Goal: Task Accomplishment & Management: Manage account settings

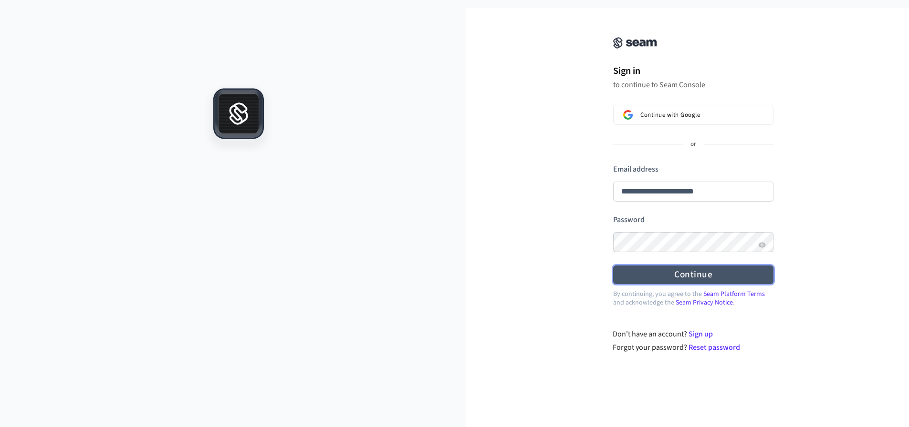
click at [686, 223] on form "**********" at bounding box center [693, 224] width 160 height 120
click at [671, 281] on button "Continue" at bounding box center [693, 275] width 160 height 19
type input "**********"
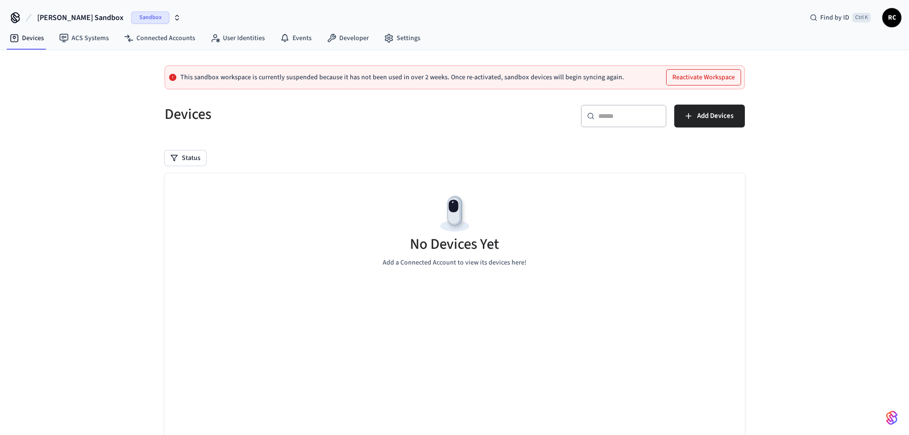
click at [48, 15] on span "Reece's Sandbox" at bounding box center [80, 17] width 86 height 11
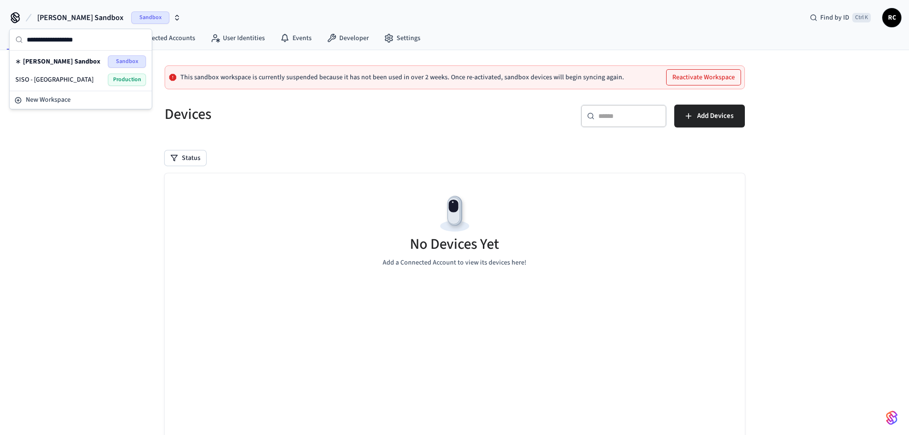
click at [61, 78] on div "SISO - YALE Production" at bounding box center [80, 79] width 131 height 12
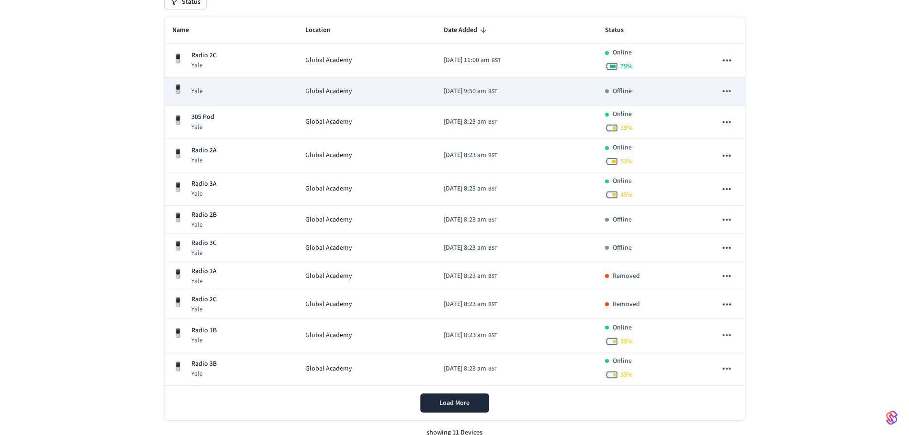
scroll to position [126, 0]
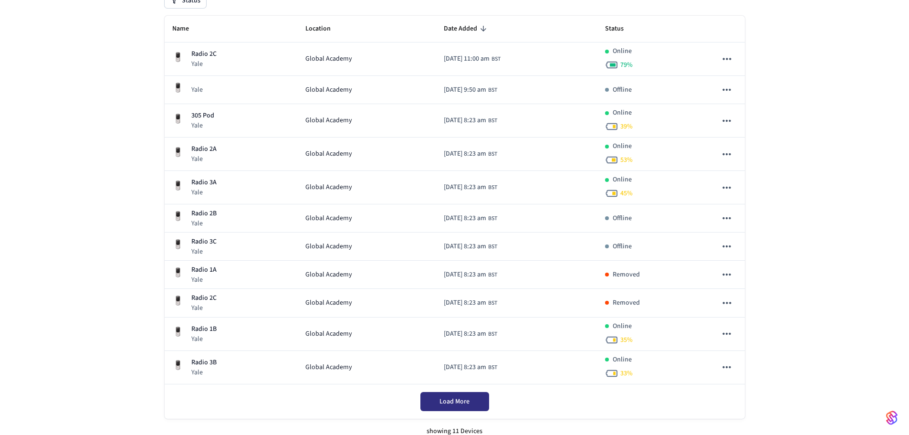
click at [449, 402] on span "Load More" at bounding box center [454, 401] width 30 height 10
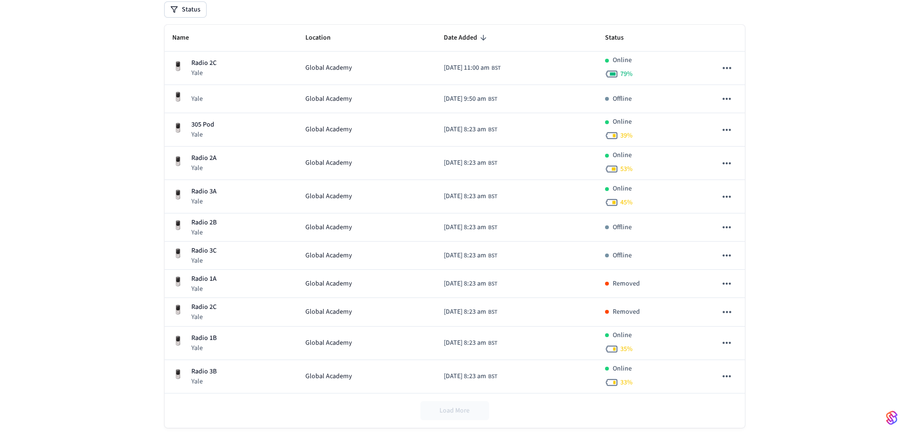
scroll to position [32, 0]
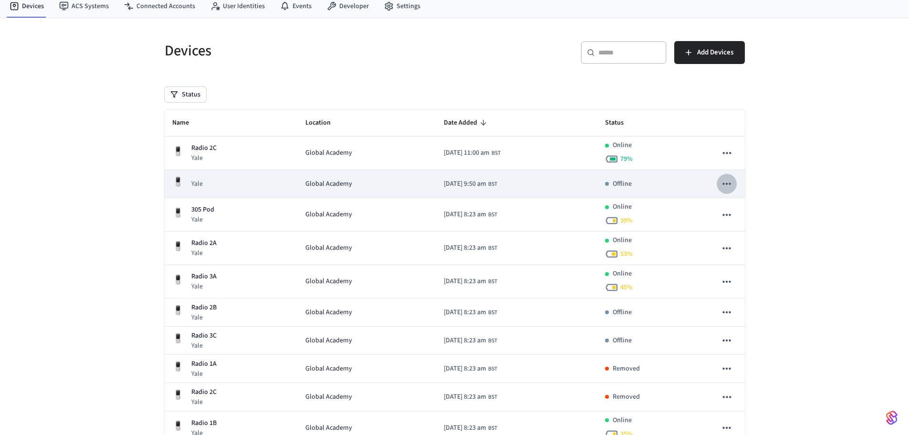
click at [730, 186] on icon "sticky table" at bounding box center [726, 183] width 12 height 12
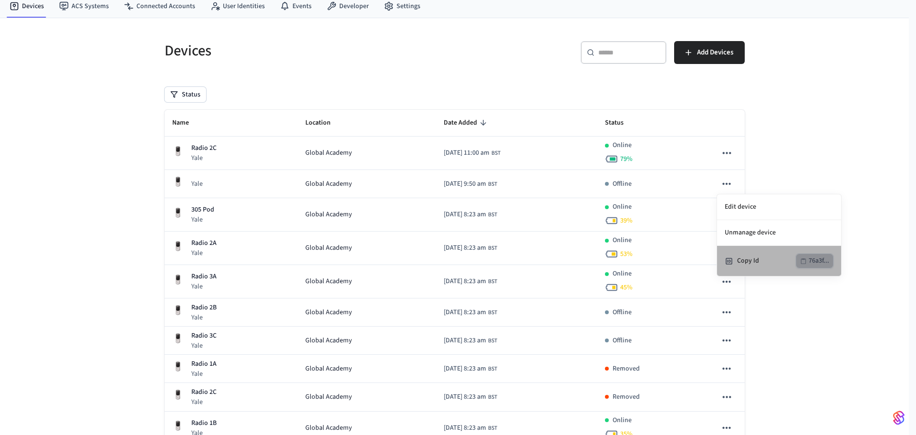
click at [820, 264] on div "76a3f..." at bounding box center [819, 261] width 21 height 12
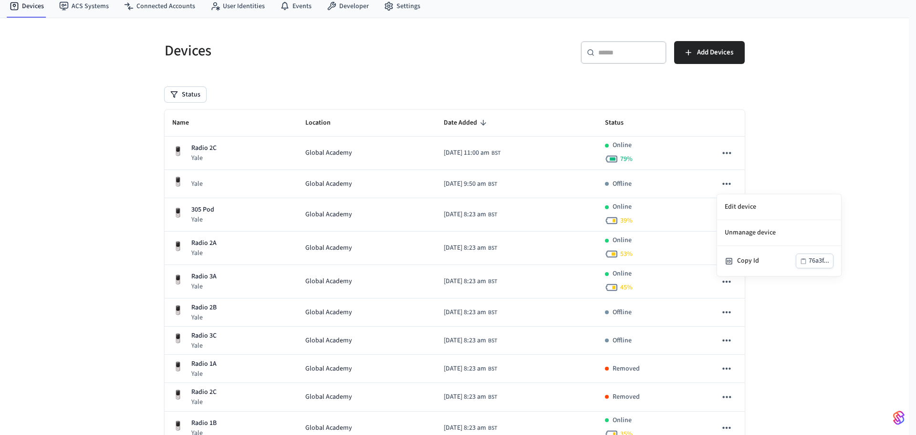
click at [358, 179] on div at bounding box center [458, 217] width 916 height 435
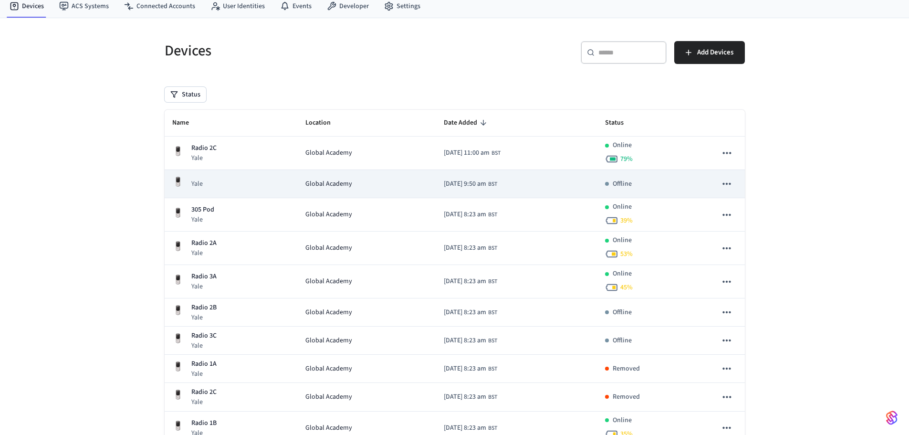
click at [358, 184] on div "Global Academy" at bounding box center [367, 184] width 124 height 10
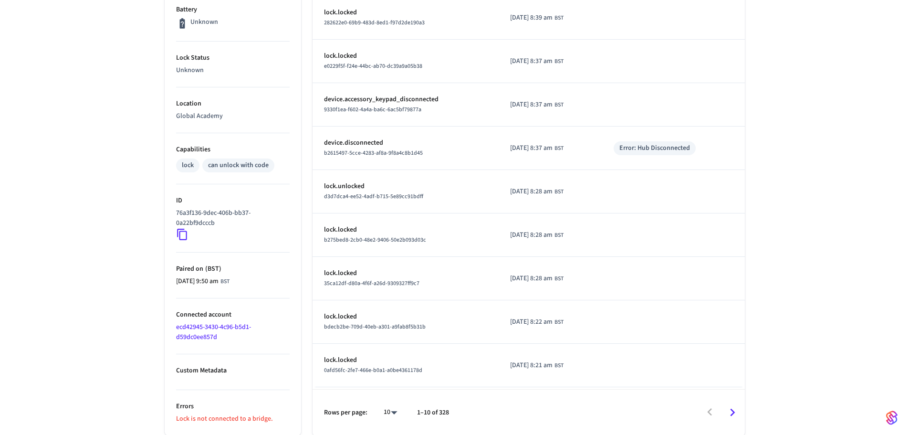
scroll to position [253, 0]
click at [235, 419] on p "Lock is not connected to a bridge." at bounding box center [233, 418] width 114 height 10
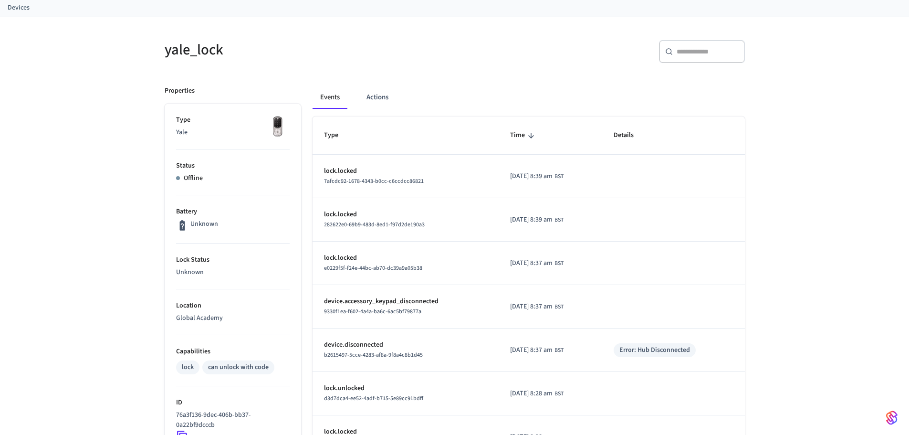
scroll to position [51, 0]
click at [380, 93] on button "Actions" at bounding box center [377, 97] width 37 height 23
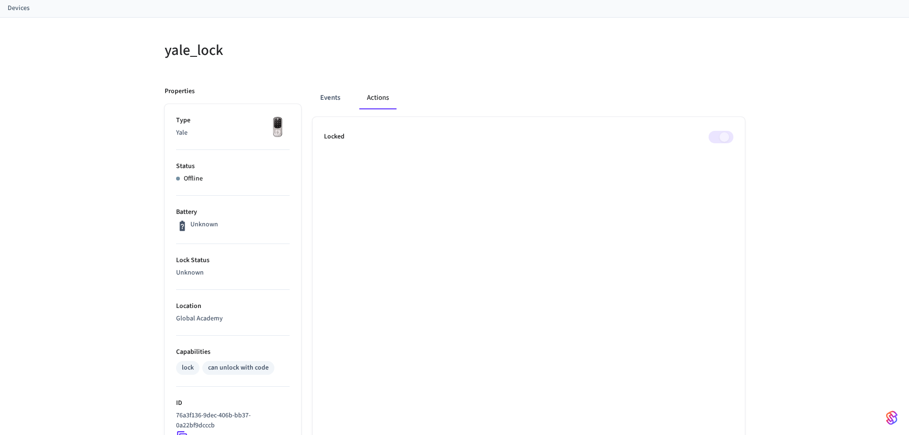
click at [714, 140] on span at bounding box center [720, 137] width 25 height 12
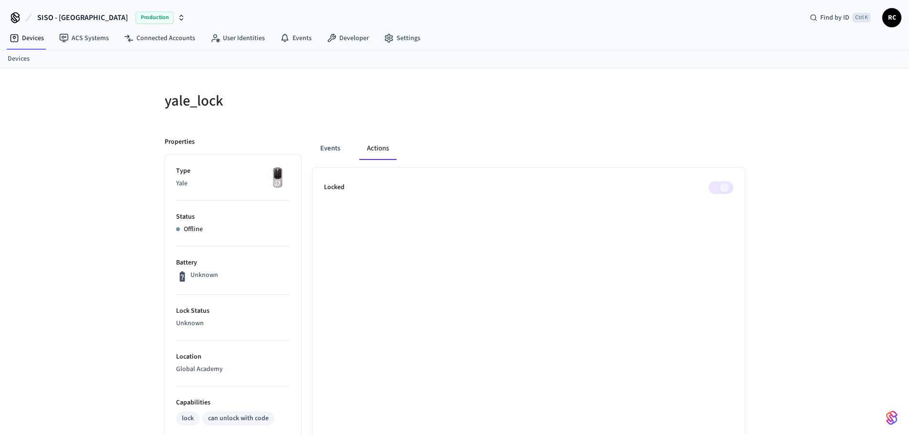
scroll to position [0, 0]
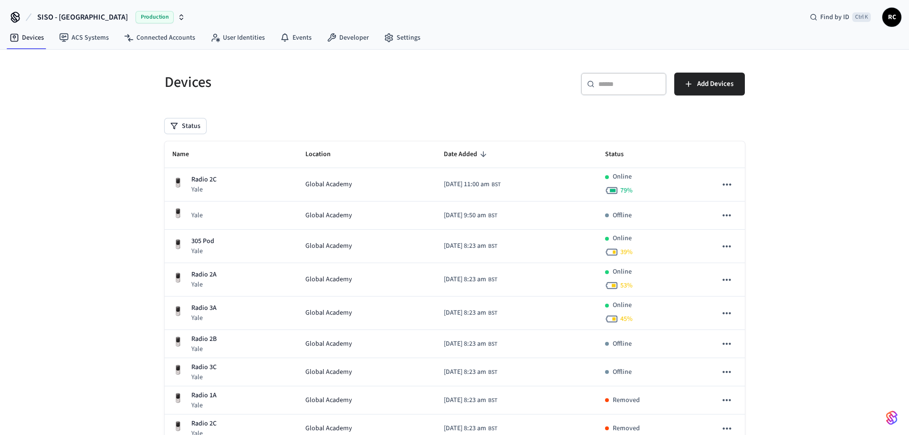
scroll to position [32, 0]
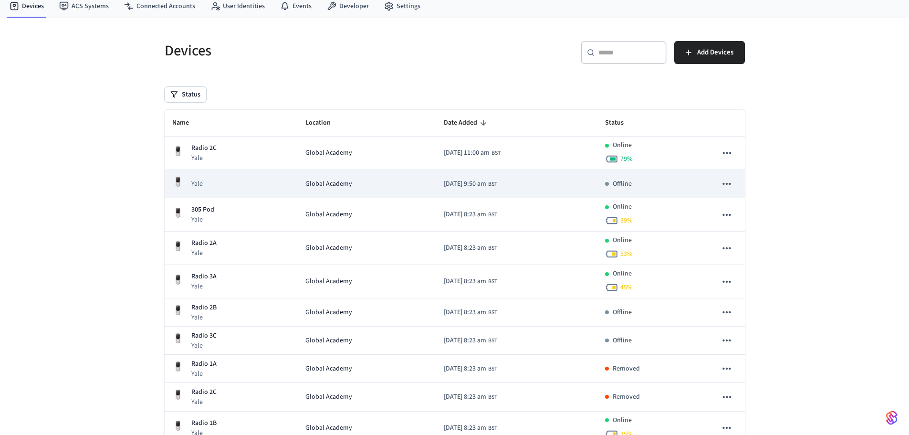
click at [720, 188] on icon "sticky table" at bounding box center [726, 183] width 12 height 12
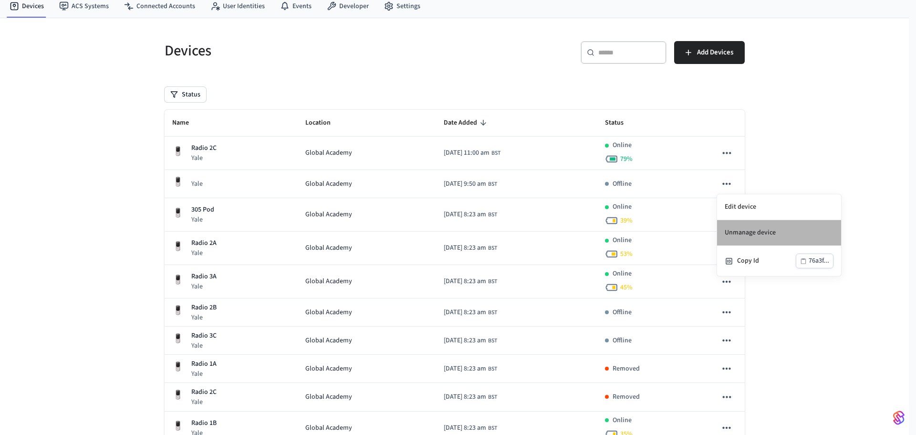
click at [746, 233] on li "Unmanage device" at bounding box center [779, 233] width 124 height 26
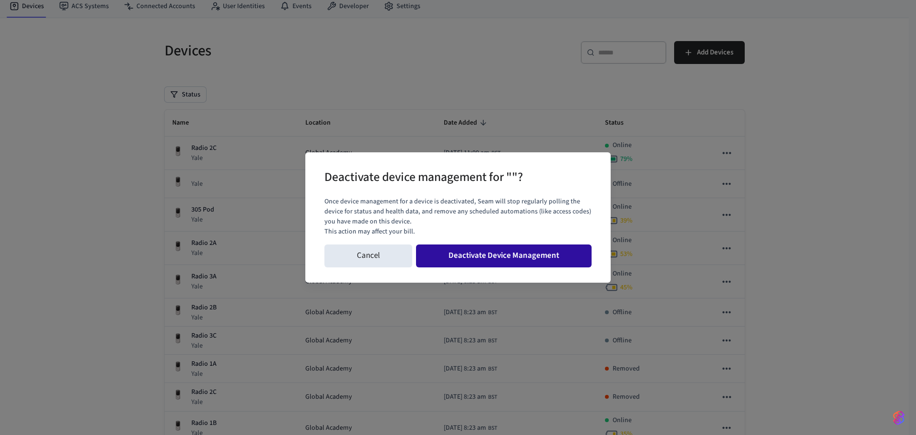
click at [519, 260] on button "Deactivate Device Management" at bounding box center [504, 255] width 176 height 23
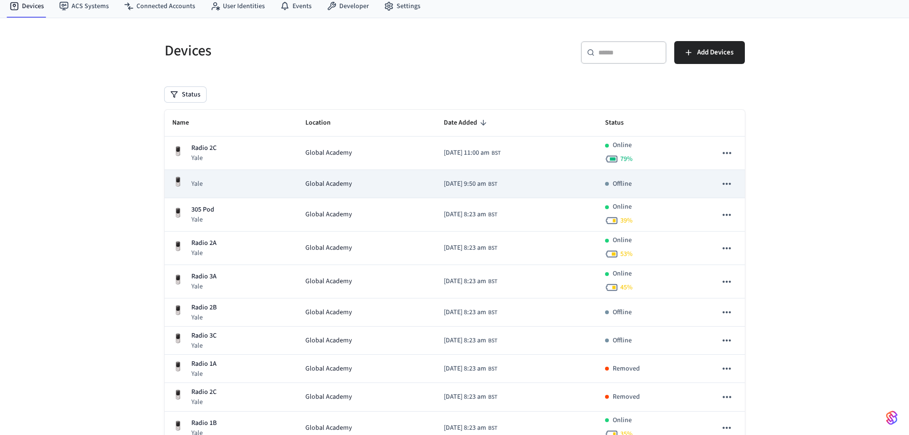
click at [586, 189] on td "2025/05/16 at 9:50 am BST" at bounding box center [516, 184] width 161 height 28
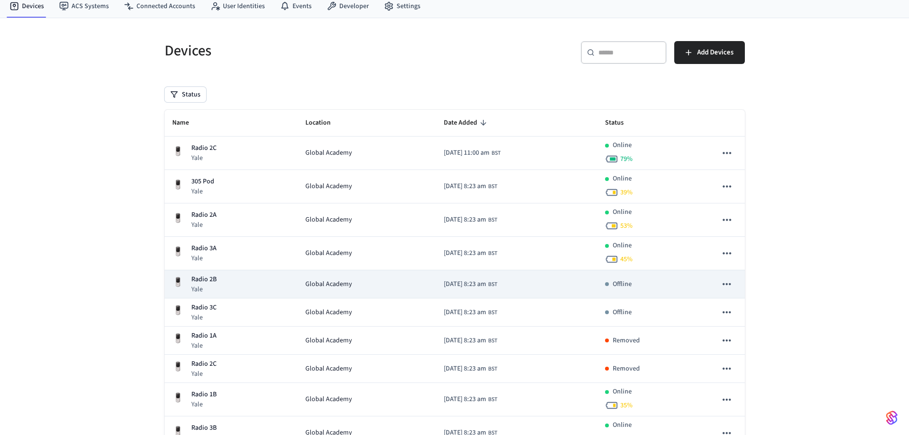
scroll to position [106, 0]
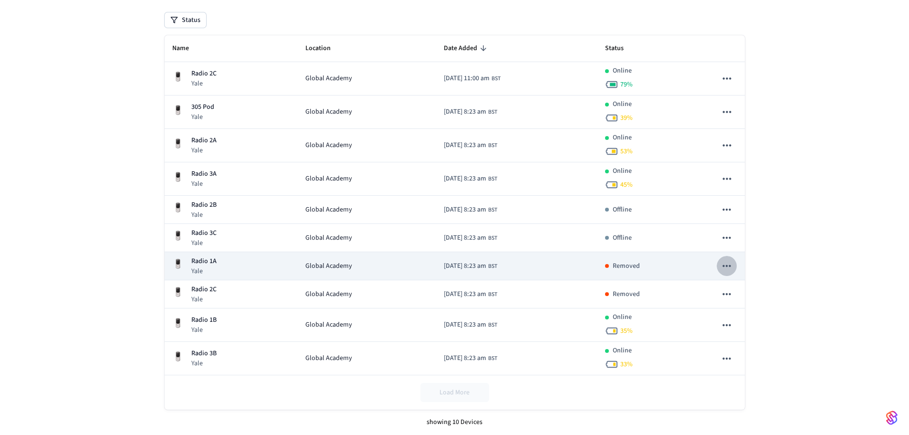
click at [724, 264] on icon "sticky table" at bounding box center [726, 266] width 12 height 12
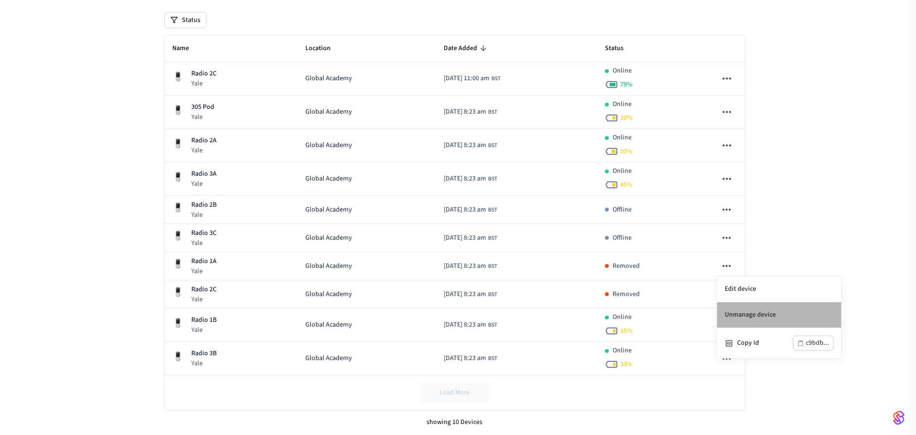
click at [738, 313] on li "Unmanage device" at bounding box center [779, 315] width 124 height 26
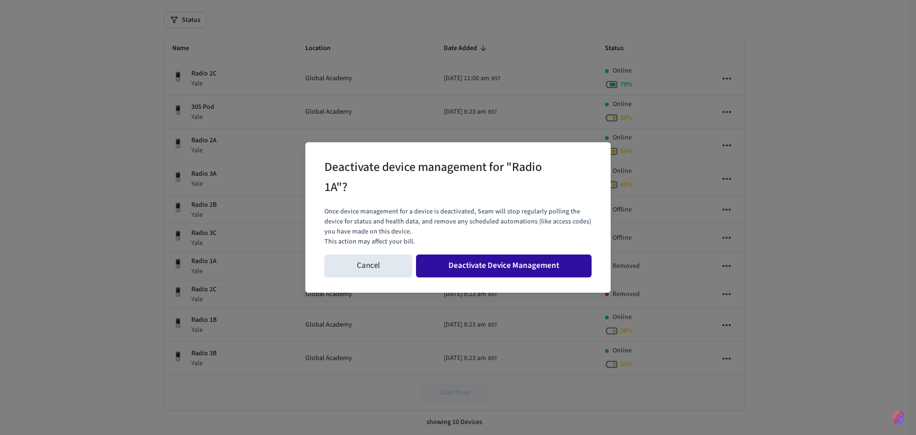
click at [509, 267] on button "Deactivate Device Management" at bounding box center [504, 265] width 176 height 23
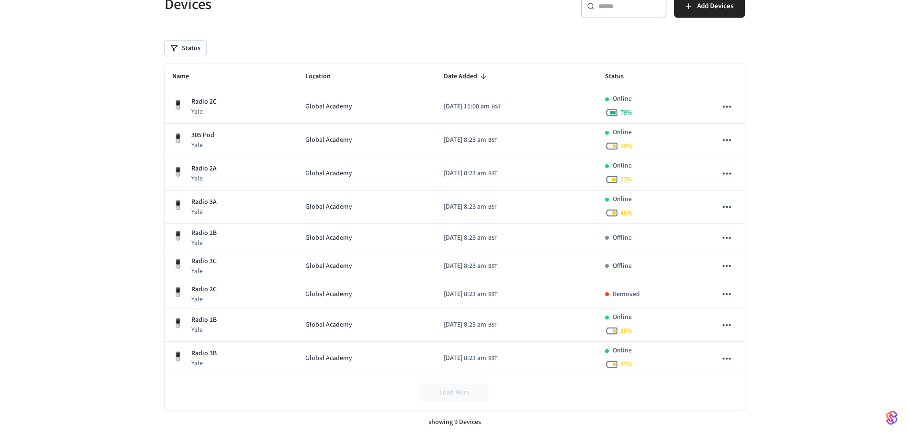
scroll to position [78, 0]
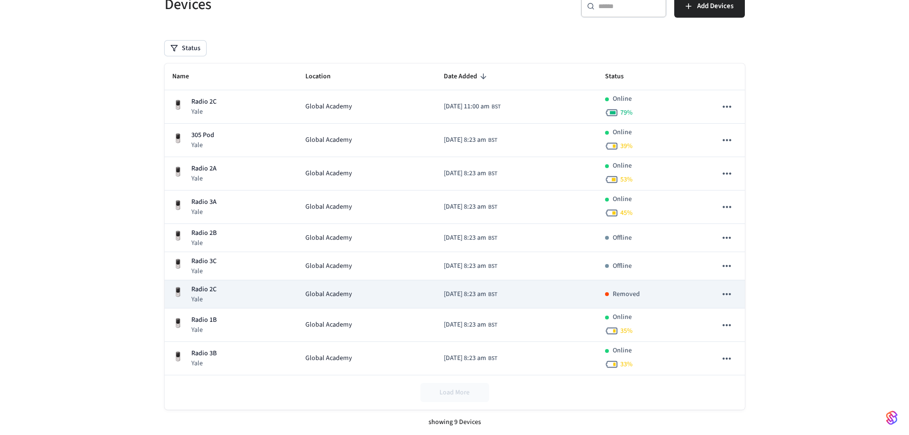
click at [728, 294] on icon "sticky table" at bounding box center [726, 294] width 12 height 12
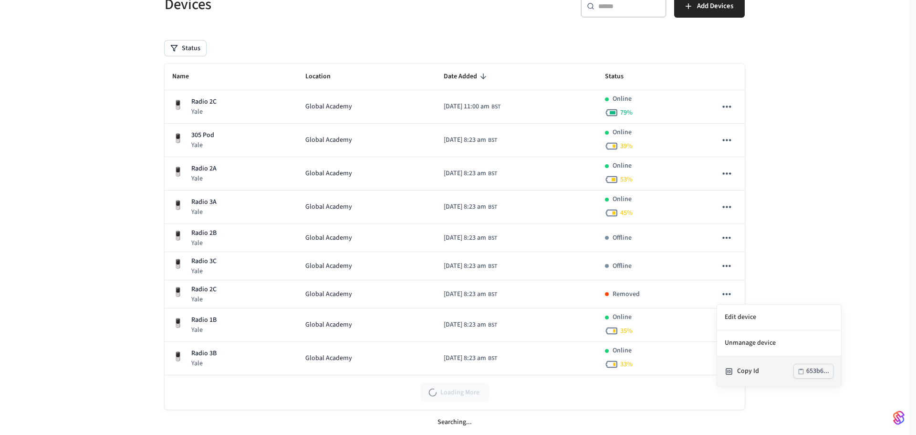
click at [740, 345] on ul "Edit device Unmanage device Copy Id 653b6..." at bounding box center [779, 345] width 124 height 82
drag, startPoint x: 777, startPoint y: 342, endPoint x: 877, endPoint y: 286, distance: 115.1
click at [877, 286] on div at bounding box center [458, 217] width 916 height 435
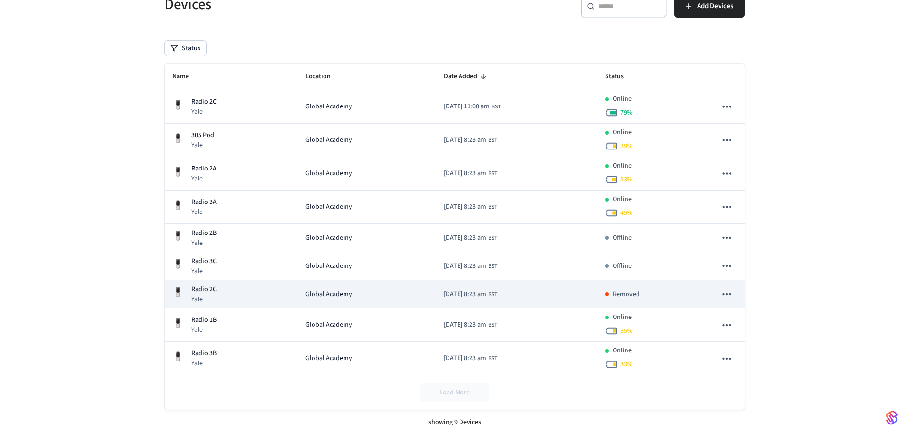
click at [724, 291] on icon "sticky table" at bounding box center [726, 294] width 12 height 12
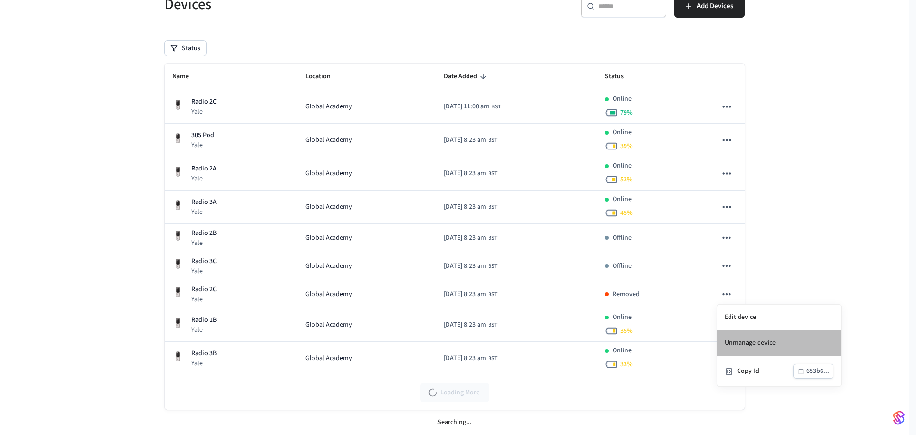
click at [736, 347] on li "Unmanage device" at bounding box center [779, 343] width 124 height 26
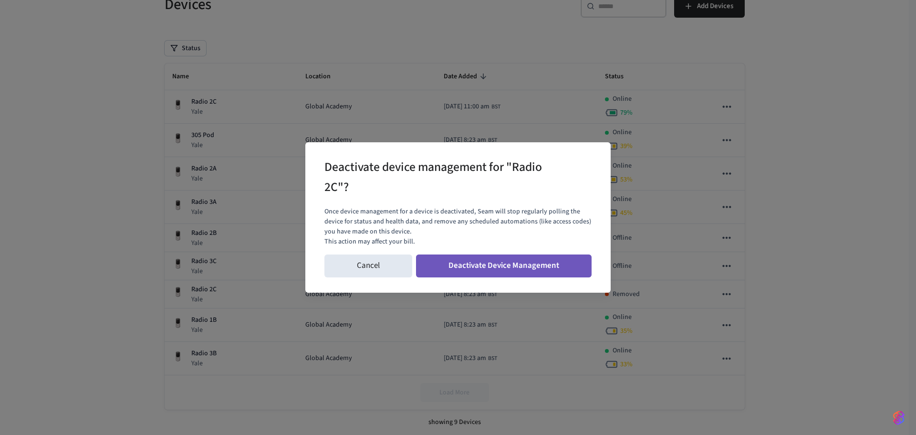
click at [488, 265] on button "Deactivate Device Management" at bounding box center [504, 265] width 176 height 23
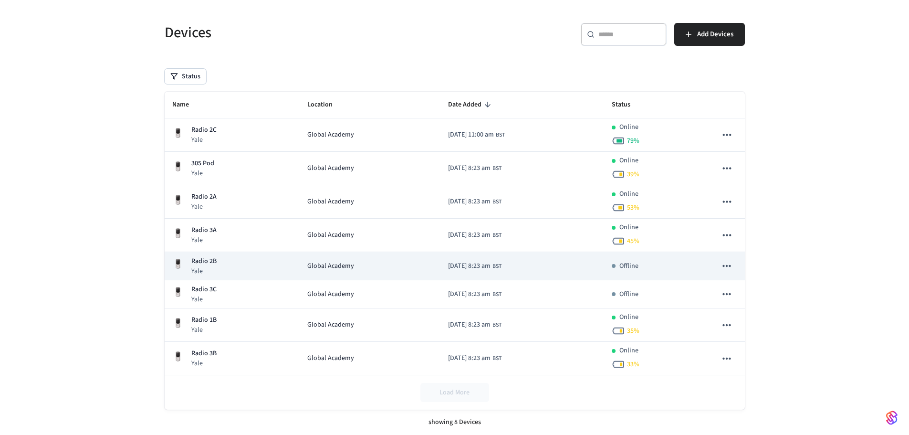
scroll to position [0, 0]
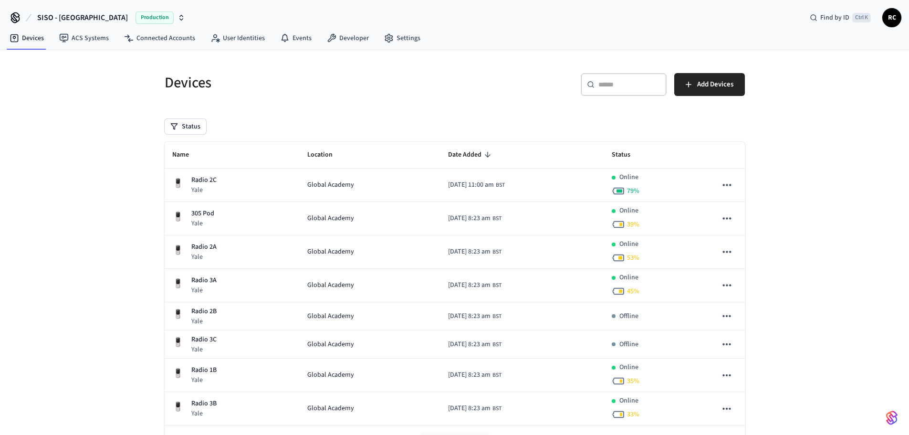
click at [195, 118] on div "Devices ​ ​ Add Devices Status Name Location Date Added Status Radio 2C Yale Gl…" at bounding box center [454, 273] width 595 height 423
click at [191, 126] on button "Status" at bounding box center [186, 126] width 42 height 15
click at [473, 73] on div "​ ​ Add Devices" at bounding box center [597, 83] width 296 height 42
click at [693, 86] on button "Add Devices" at bounding box center [709, 84] width 71 height 23
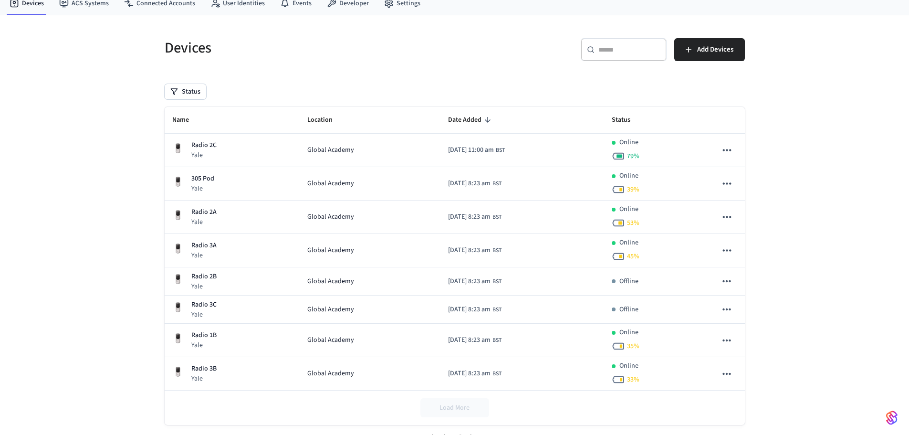
scroll to position [50, 0]
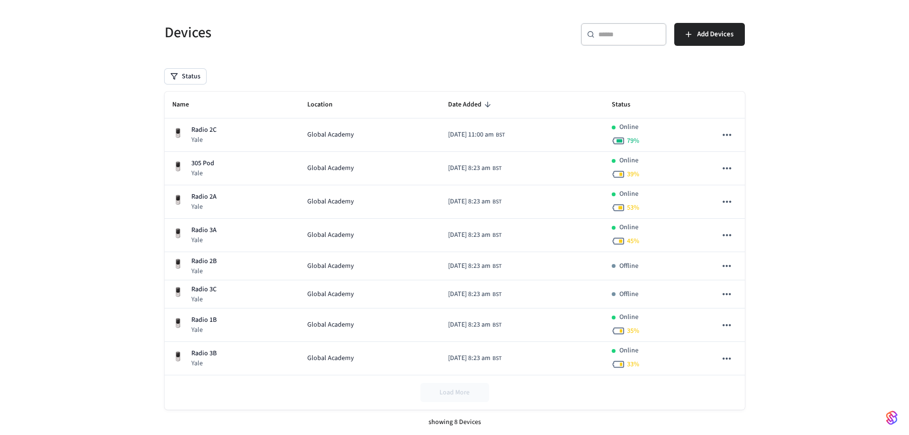
click at [184, 68] on div "Devices ​ ​ Add Devices Status Name Location Date Added Status Radio 2C Yale Gl…" at bounding box center [454, 222] width 595 height 423
click at [182, 73] on button "Status" at bounding box center [186, 76] width 42 height 15
click at [174, 141] on button "Unmanaged" at bounding box center [175, 139] width 8 height 8
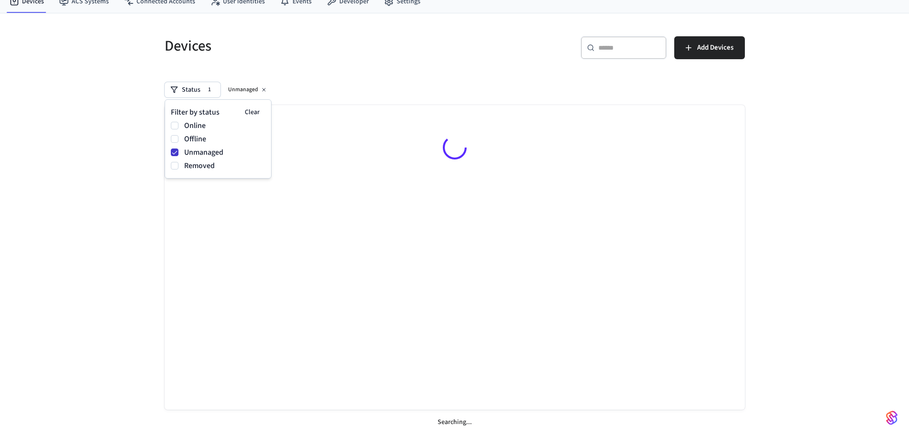
scroll to position [37, 0]
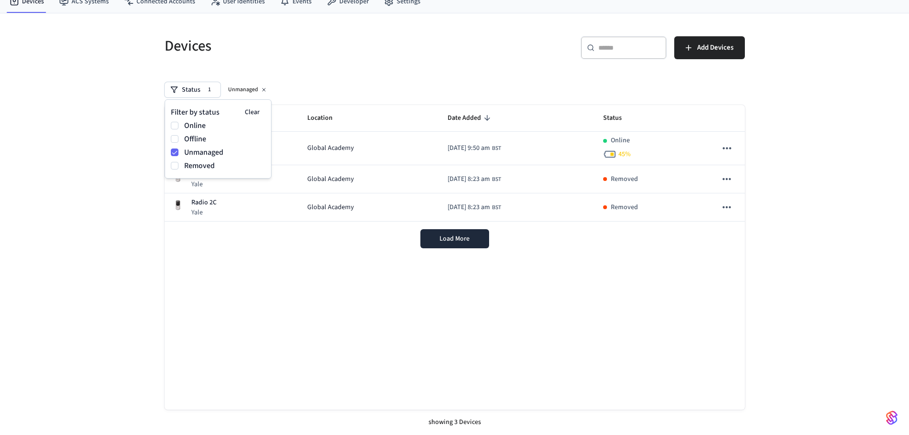
click at [99, 210] on div "Devices ​ ​ Add Devices Status 1 Unmanaged Name Location Date Added Status Yale…" at bounding box center [454, 223] width 909 height 421
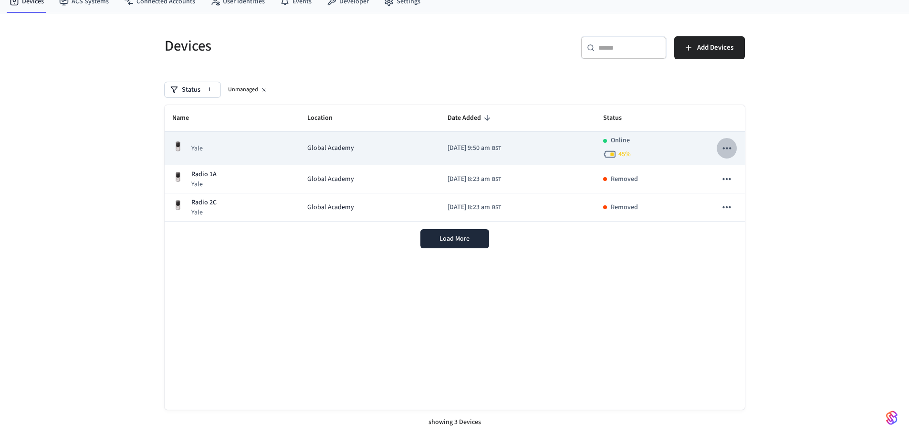
click at [732, 149] on icon "sticky table" at bounding box center [726, 148] width 12 height 12
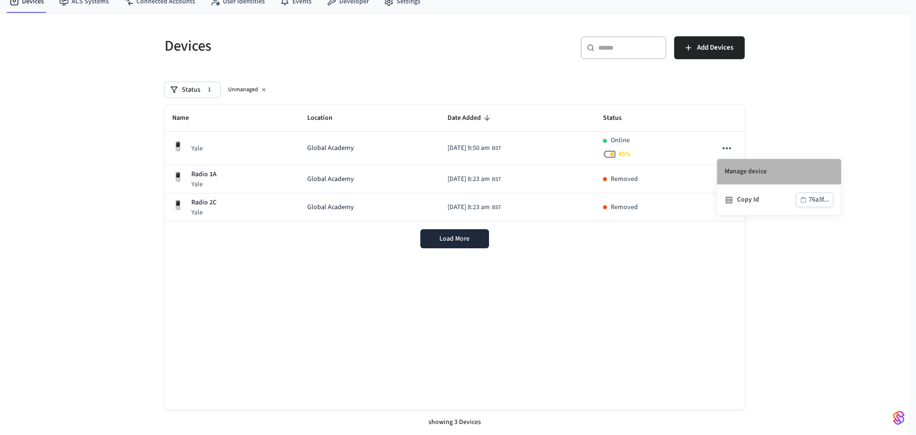
click at [756, 172] on li "Manage device" at bounding box center [779, 172] width 124 height 26
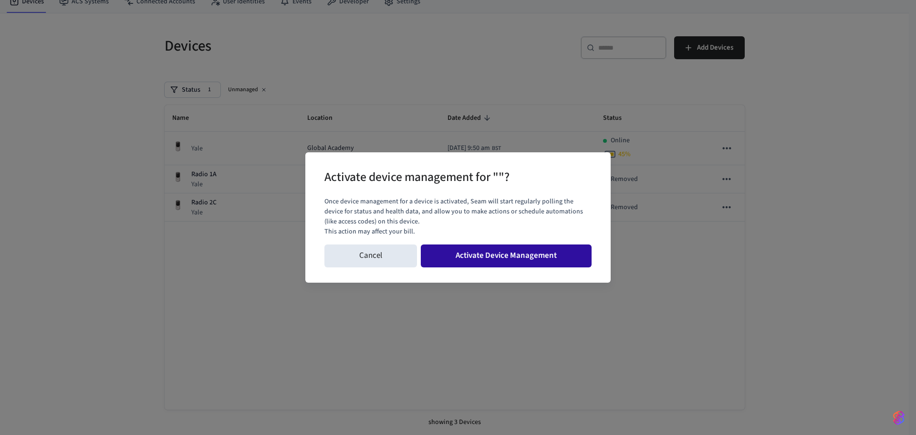
click at [511, 257] on button "Activate Device Management" at bounding box center [506, 255] width 171 height 23
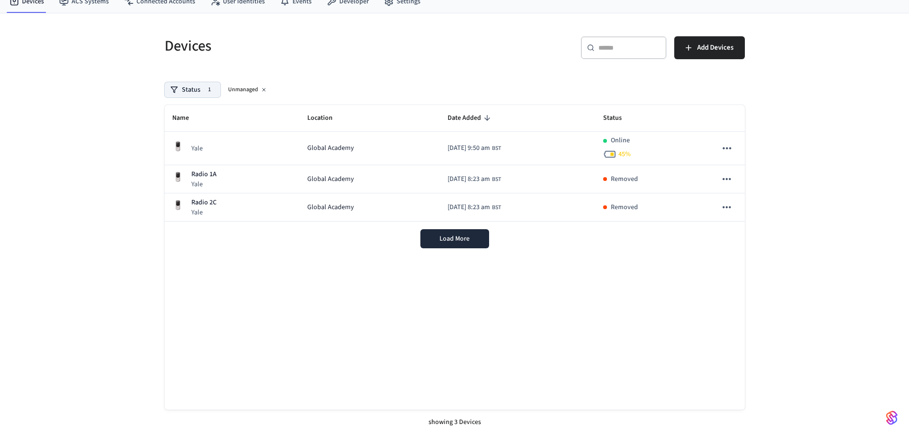
click at [187, 95] on button "Status 1" at bounding box center [193, 89] width 56 height 15
click at [187, 126] on label "Online" at bounding box center [224, 125] width 81 height 11
click at [178, 126] on button "Online" at bounding box center [175, 126] width 8 height 8
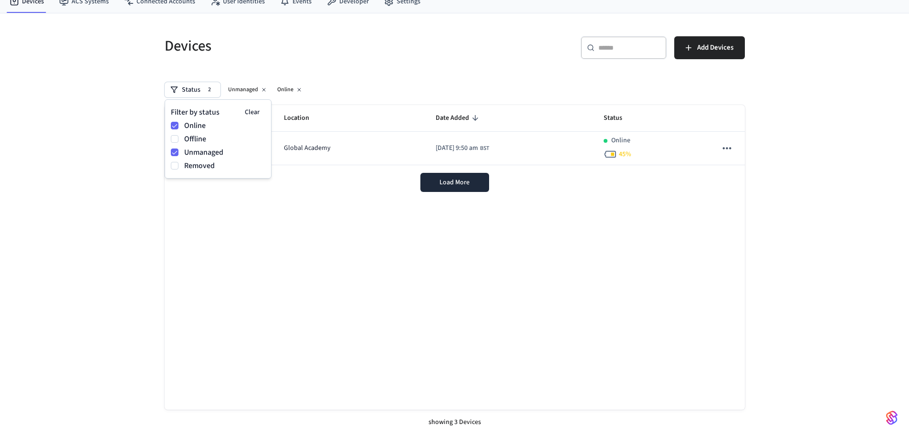
click at [189, 156] on label "Unmanaged" at bounding box center [224, 151] width 81 height 11
click at [178, 156] on button "Unmanaged" at bounding box center [175, 152] width 8 height 8
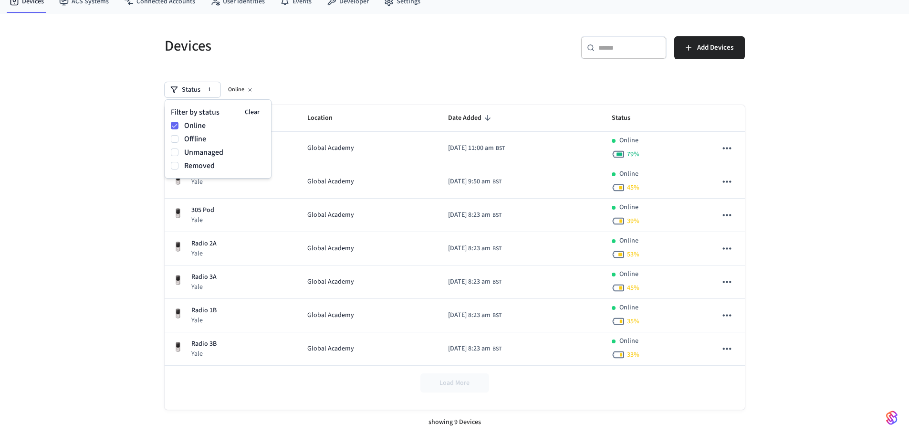
click at [197, 127] on label "Online" at bounding box center [224, 125] width 81 height 11
click at [178, 127] on button "Online" at bounding box center [175, 126] width 8 height 8
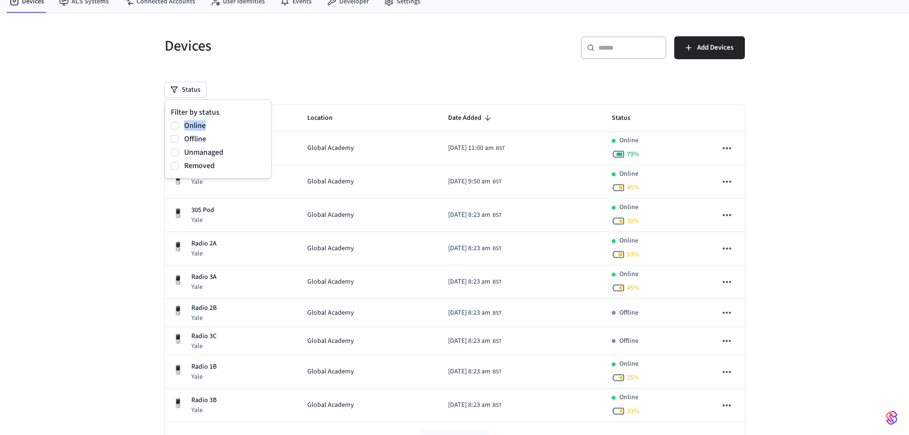
click at [197, 127] on label "Online" at bounding box center [224, 125] width 81 height 11
click at [178, 127] on button "Online" at bounding box center [175, 126] width 8 height 8
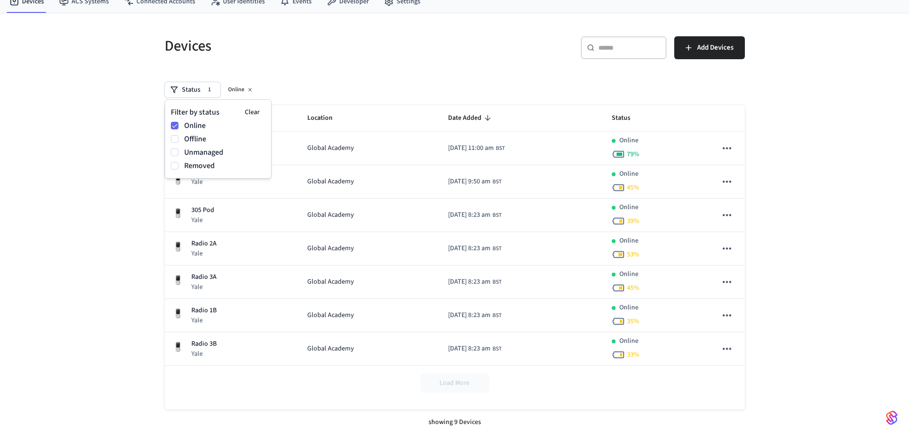
click at [126, 220] on div "Devices ​ ​ Add Devices Status 1 Online Name Location Date Added Status Radio 2…" at bounding box center [454, 223] width 909 height 421
click at [197, 96] on button "Status 1" at bounding box center [193, 89] width 56 height 15
click at [176, 127] on button "Online" at bounding box center [175, 126] width 8 height 8
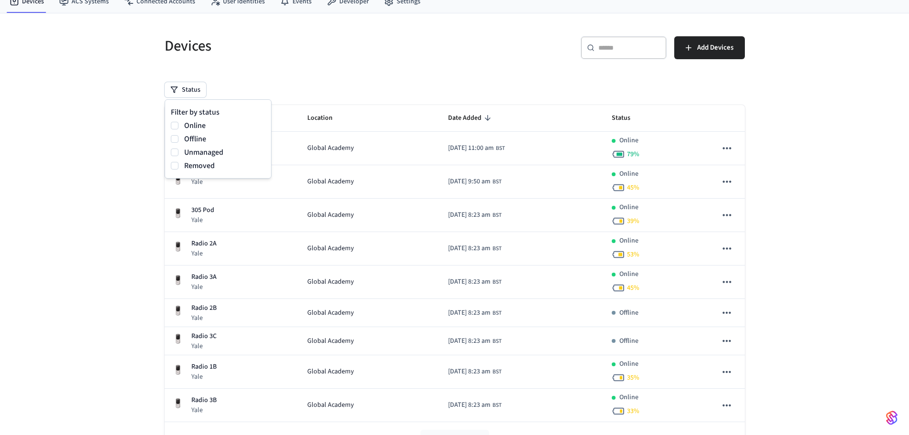
click at [112, 146] on div "Devices ​ ​ Add Devices Status Name Location Date Added Status Radio 2C Yale Gl…" at bounding box center [454, 247] width 909 height 468
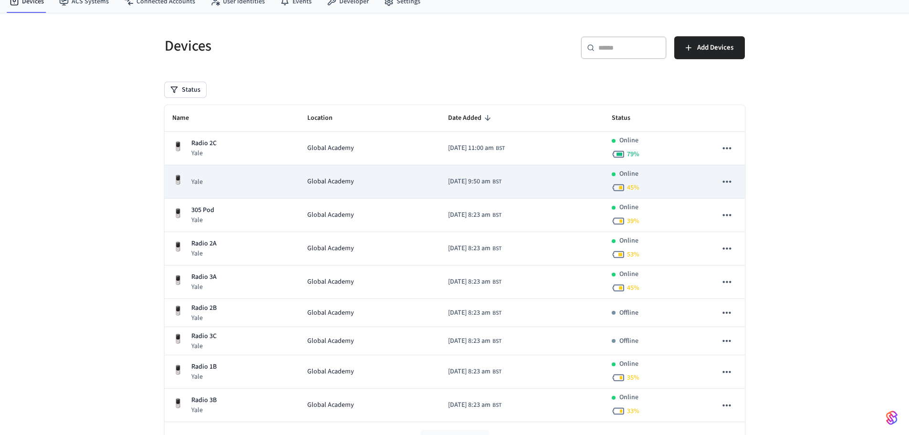
click at [721, 184] on icon "sticky table" at bounding box center [726, 181] width 12 height 12
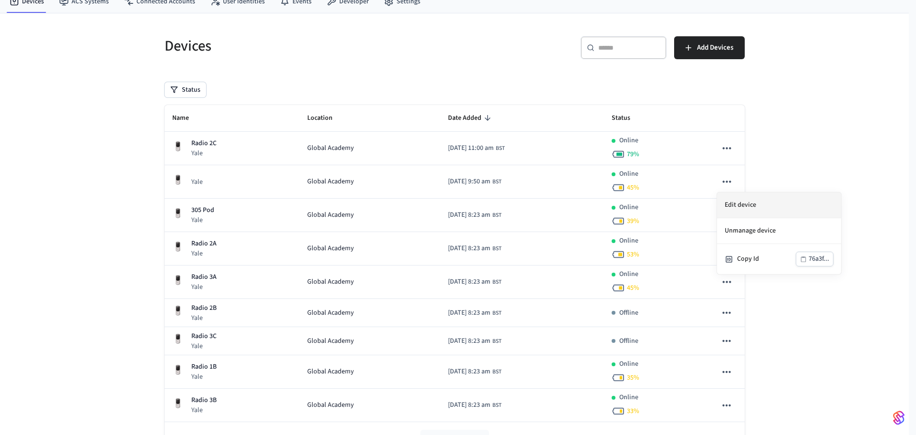
click at [746, 200] on li "Edit device" at bounding box center [779, 205] width 124 height 26
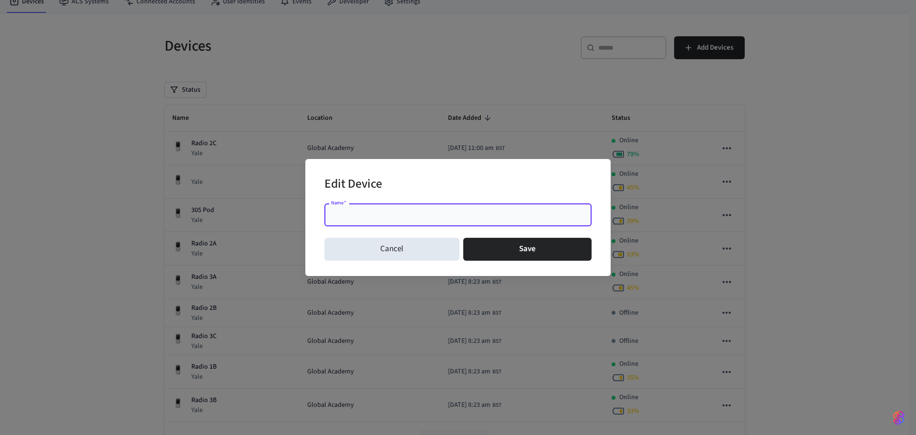
click at [391, 218] on input "Name   *" at bounding box center [458, 215] width 256 height 10
type input "********"
click at [463, 238] on button "Save" at bounding box center [527, 249] width 129 height 23
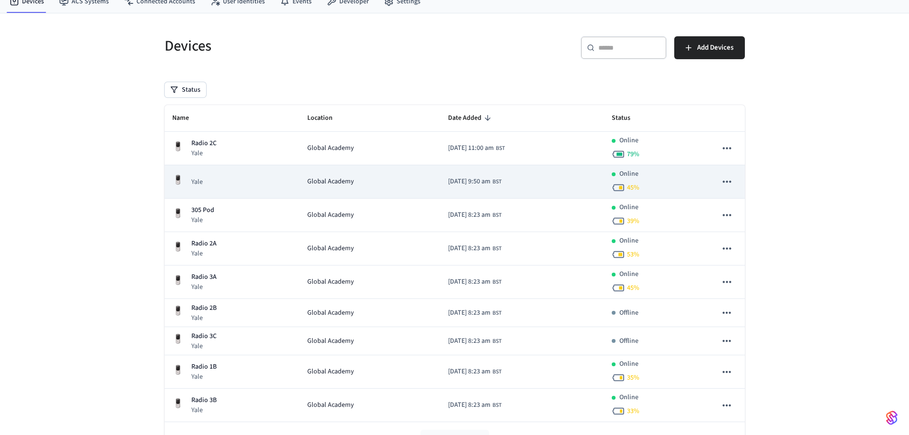
click at [440, 175] on td "2025/05/16 at 9:50 am BST" at bounding box center [522, 181] width 164 height 33
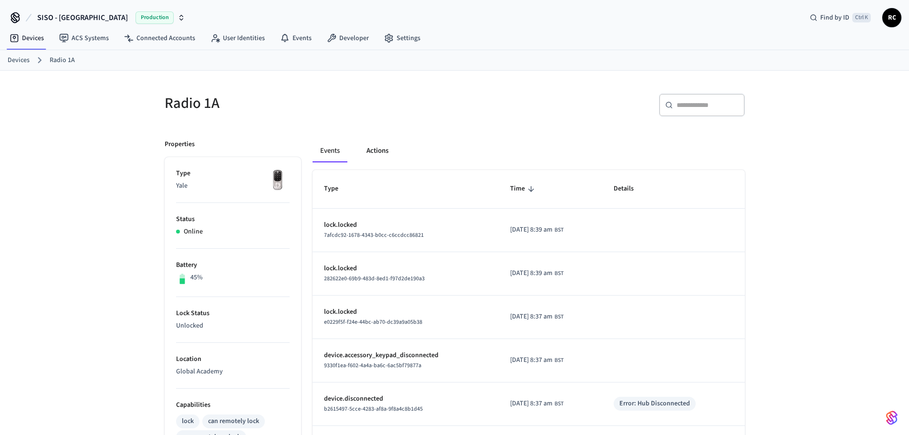
click at [376, 144] on button "Actions" at bounding box center [377, 150] width 37 height 23
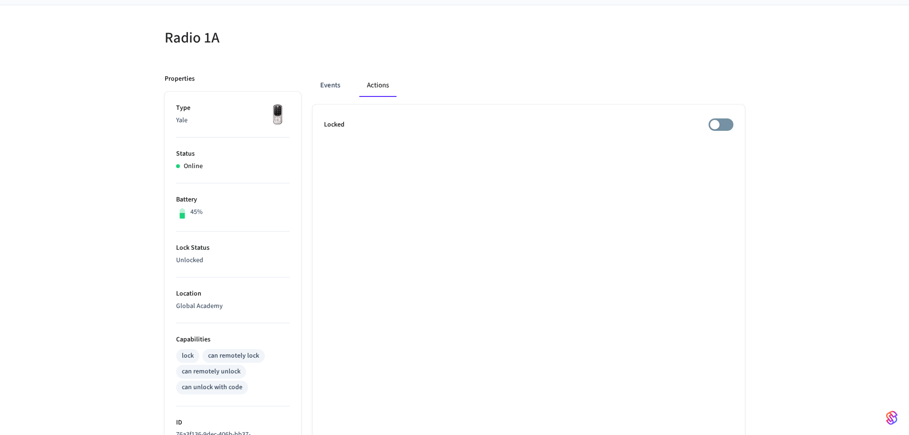
scroll to position [66, 0]
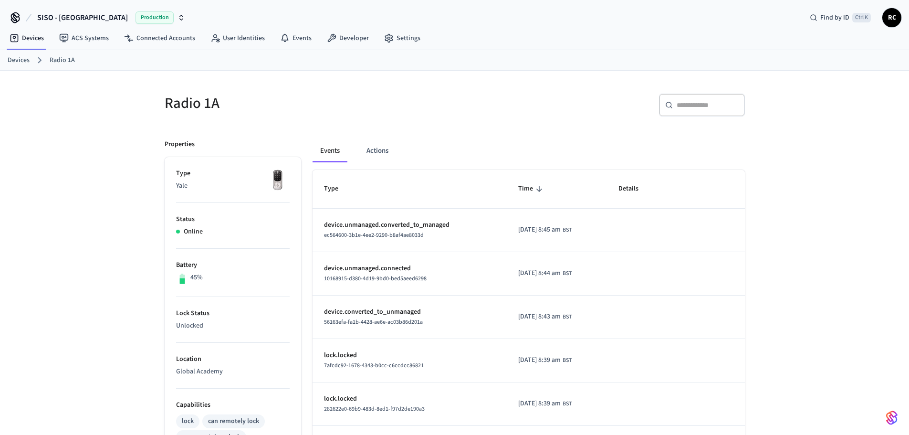
click at [22, 58] on link "Devices" at bounding box center [19, 60] width 22 height 10
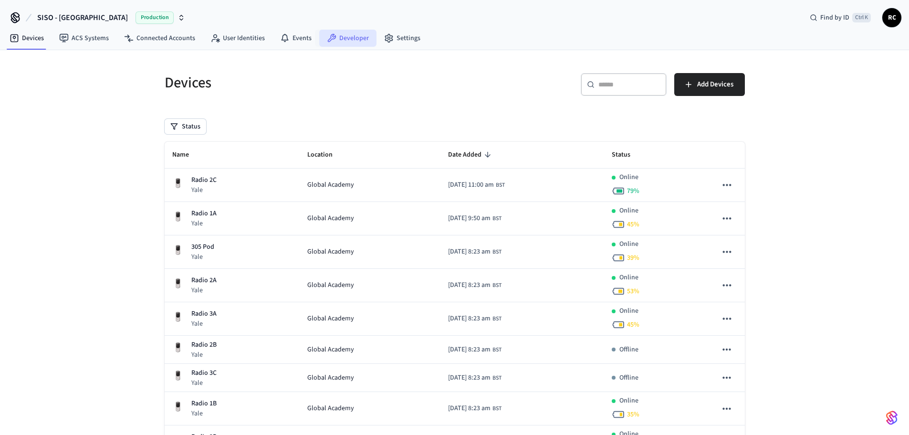
click at [336, 42] on link "Developer" at bounding box center [347, 38] width 57 height 17
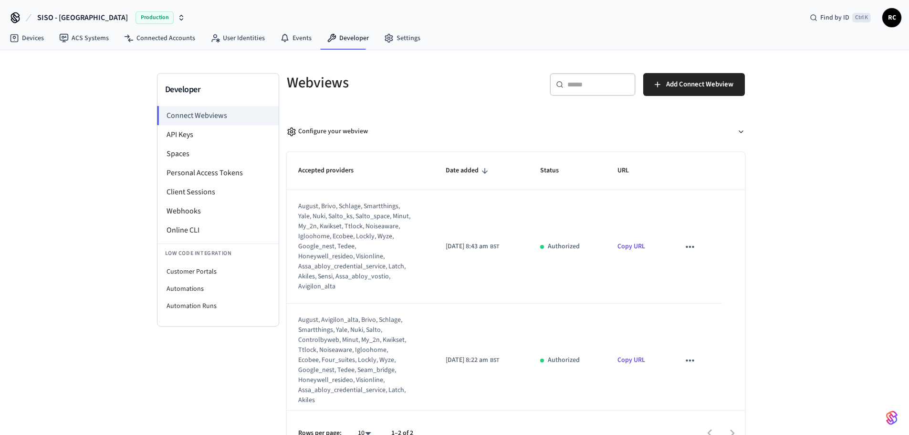
scroll to position [17, 0]
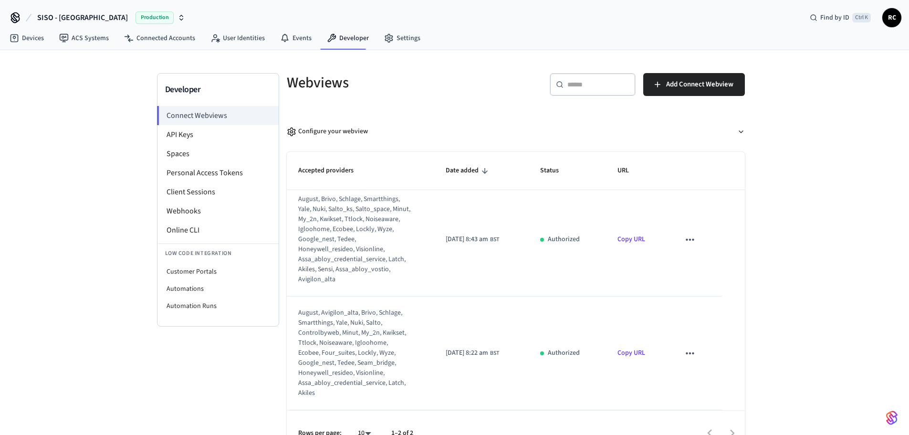
click at [685, 239] on icon "sticky table" at bounding box center [689, 240] width 8 height 2
click at [700, 269] on li "Delete" at bounding box center [705, 259] width 43 height 25
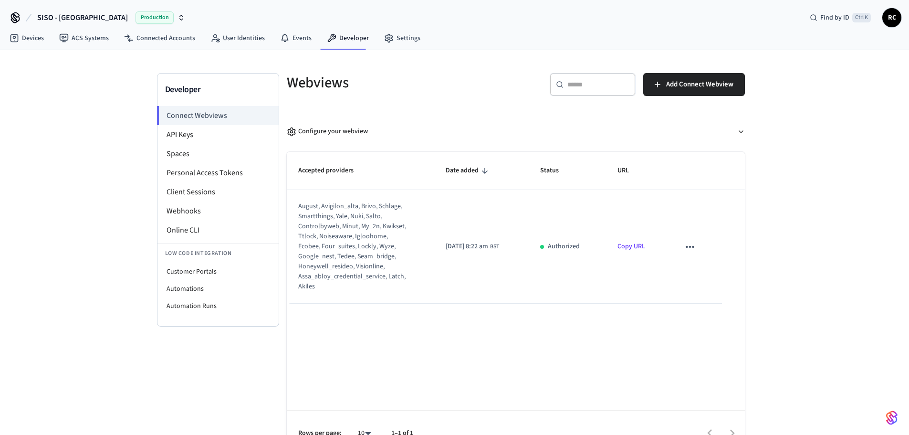
scroll to position [0, 0]
click at [189, 137] on li "API Keys" at bounding box center [217, 134] width 121 height 19
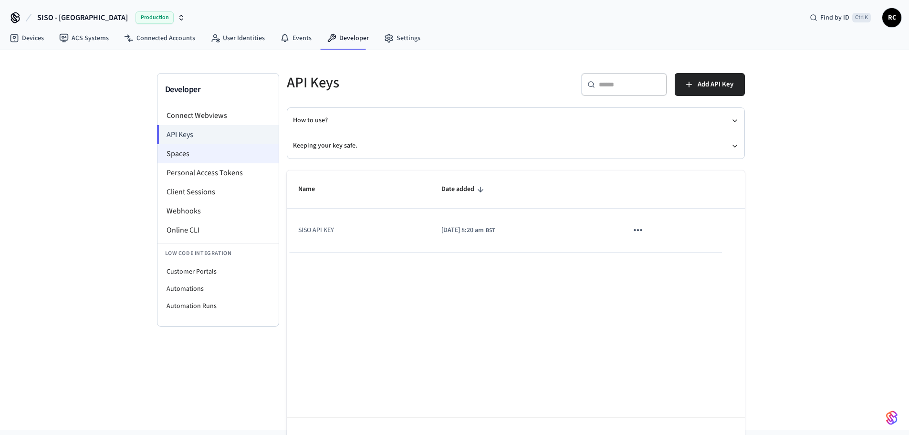
click at [187, 158] on li "Spaces" at bounding box center [217, 153] width 121 height 19
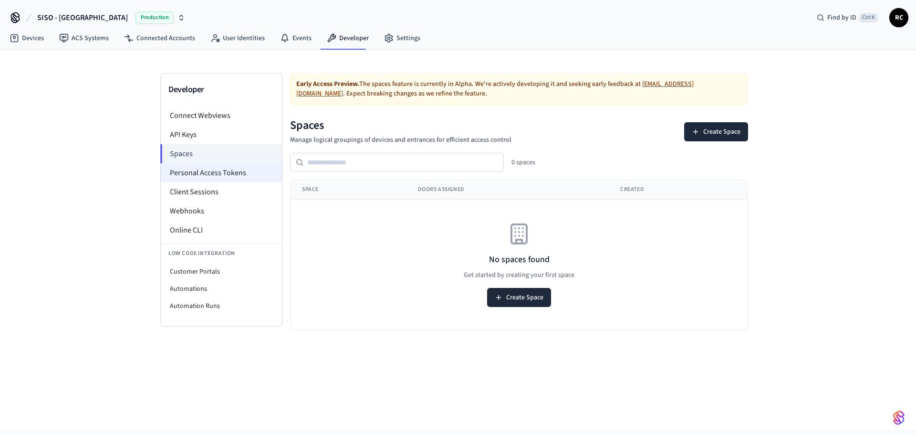
click at [183, 175] on li "Personal Access Tokens" at bounding box center [221, 172] width 121 height 19
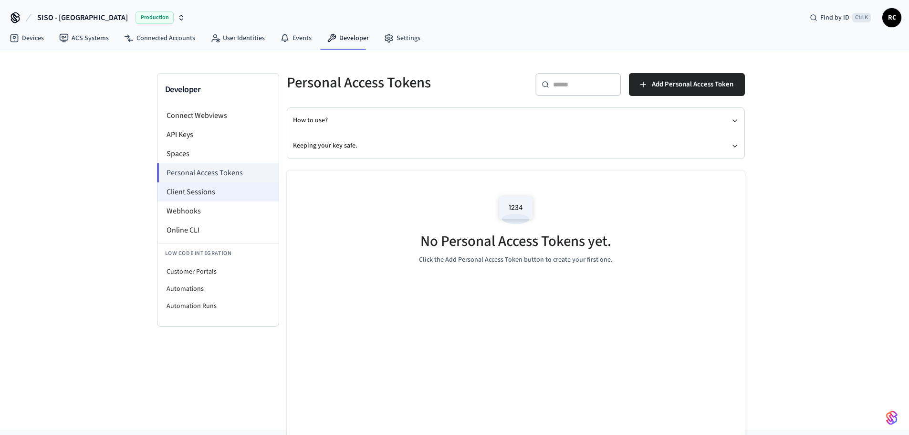
click at [177, 194] on li "Client Sessions" at bounding box center [217, 191] width 121 height 19
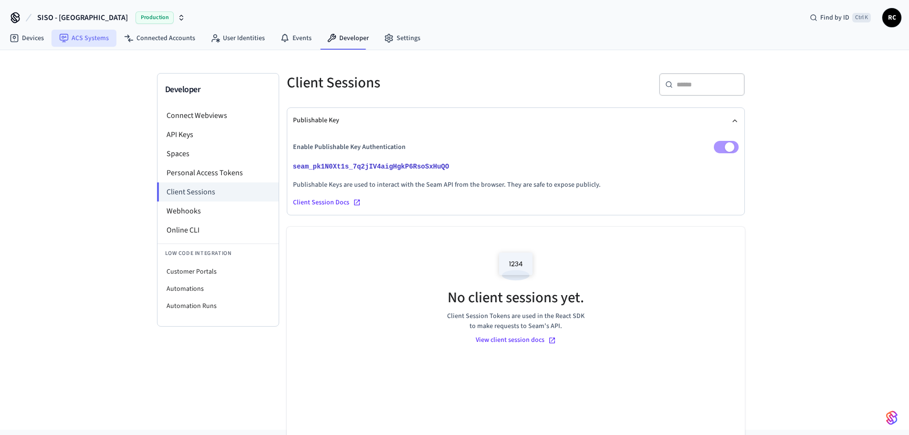
click at [83, 39] on link "ACS Systems" at bounding box center [84, 38] width 65 height 17
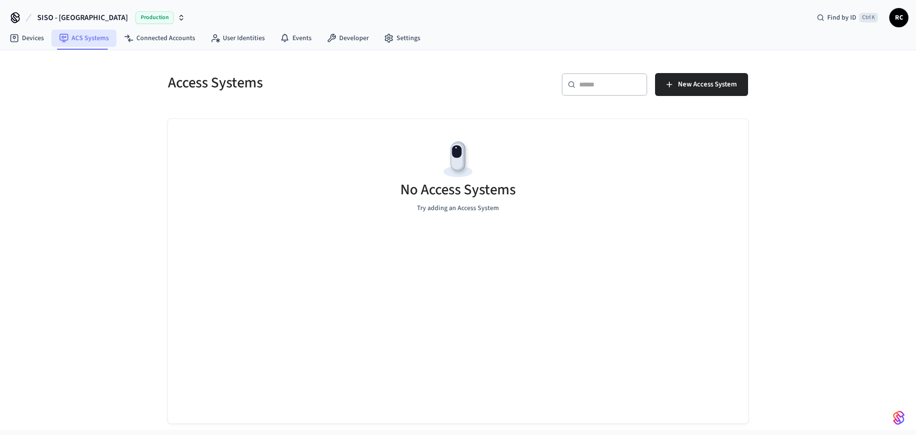
click at [80, 42] on link "ACS Systems" at bounding box center [84, 38] width 65 height 17
click at [16, 37] on icon at bounding box center [15, 38] width 10 height 10
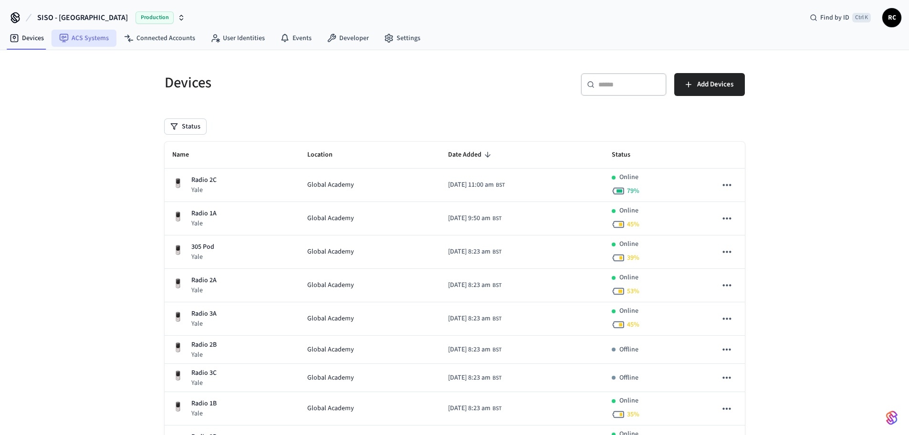
click at [74, 42] on link "ACS Systems" at bounding box center [84, 38] width 65 height 17
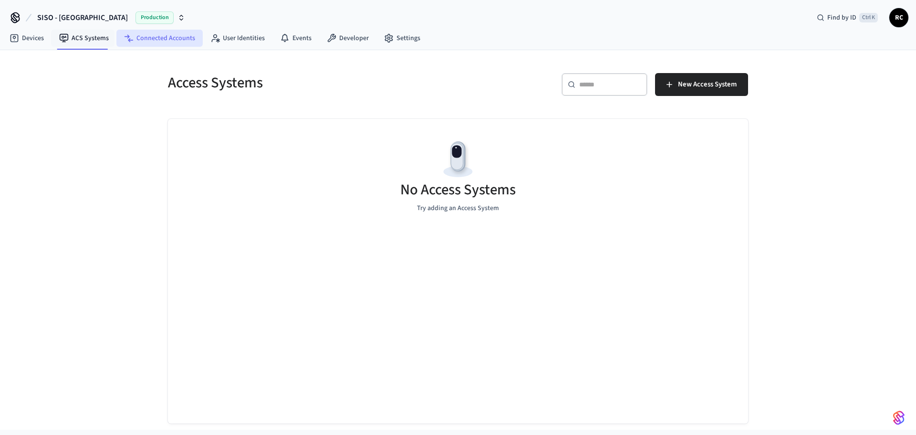
click at [152, 33] on link "Connected Accounts" at bounding box center [159, 38] width 86 height 17
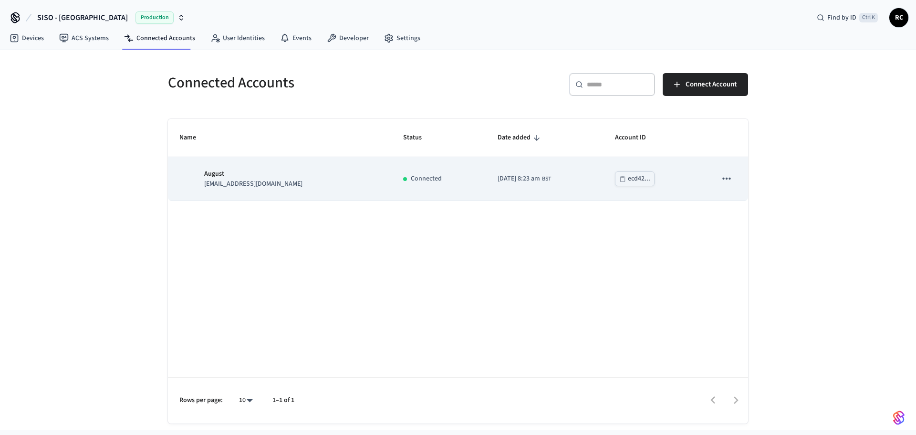
click at [719, 176] on button "sticky table" at bounding box center [726, 178] width 20 height 20
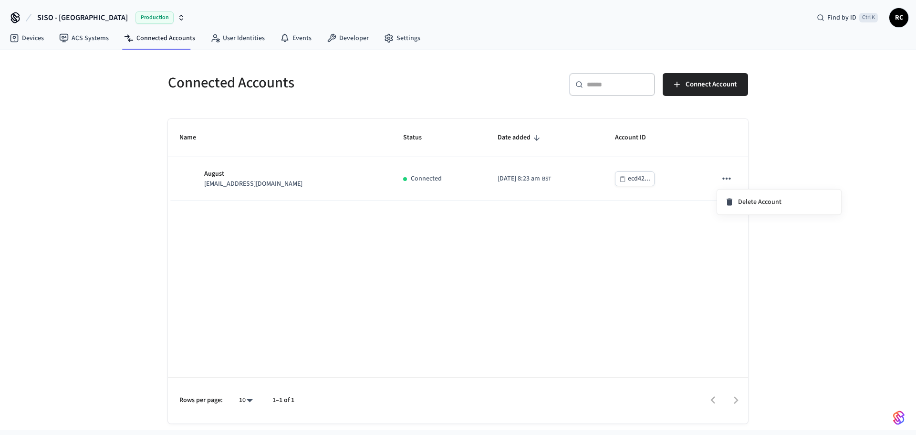
click at [394, 85] on div at bounding box center [458, 217] width 916 height 435
click at [240, 48] on nav "Devices ACS Systems Connected Accounts User Identities Events Developer Settings" at bounding box center [215, 39] width 426 height 22
click at [241, 34] on link "User Identities" at bounding box center [238, 38] width 70 height 17
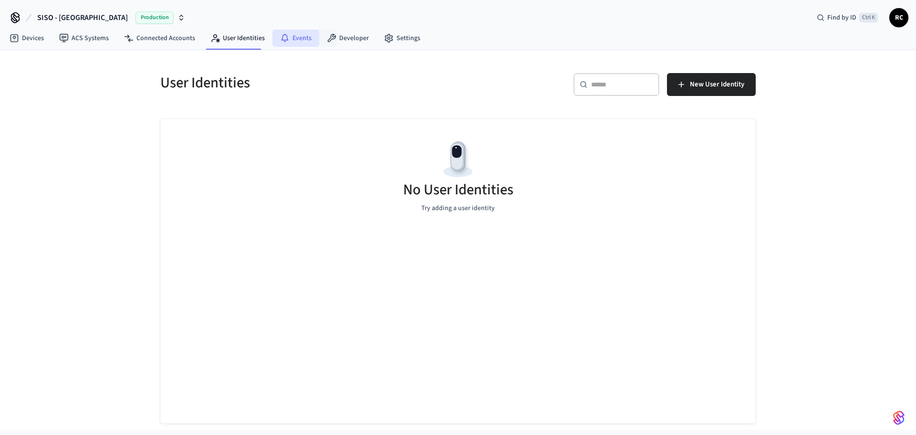
click at [288, 38] on link "Events" at bounding box center [295, 38] width 47 height 17
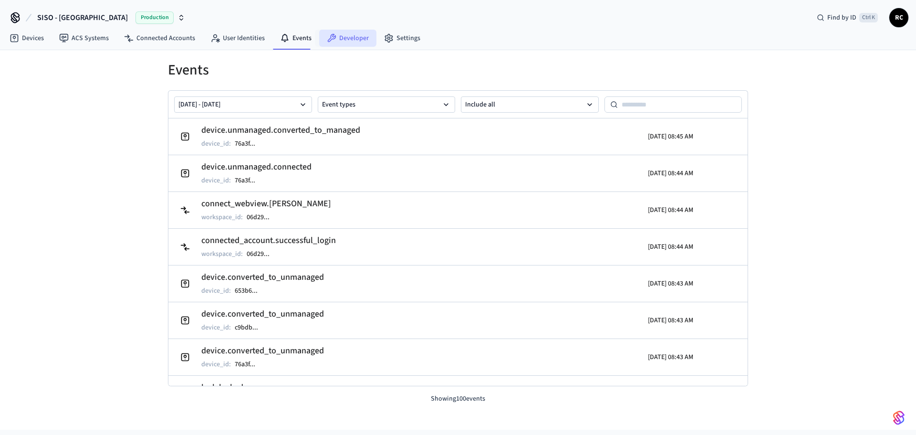
click at [344, 42] on link "Developer" at bounding box center [347, 38] width 57 height 17
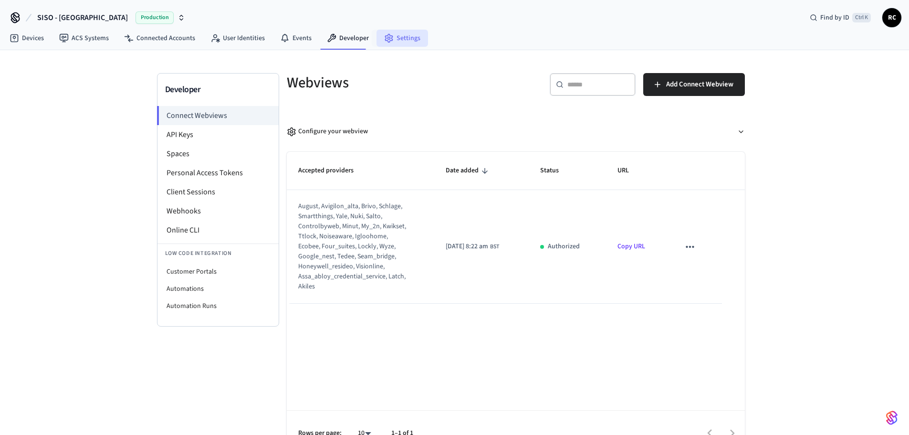
click at [383, 44] on link "Settings" at bounding box center [402, 38] width 52 height 17
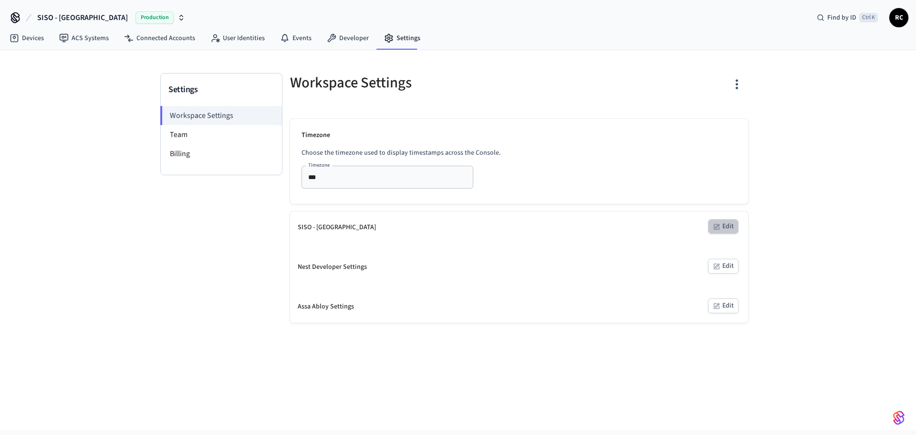
click at [728, 225] on button "Edit" at bounding box center [723, 226] width 31 height 15
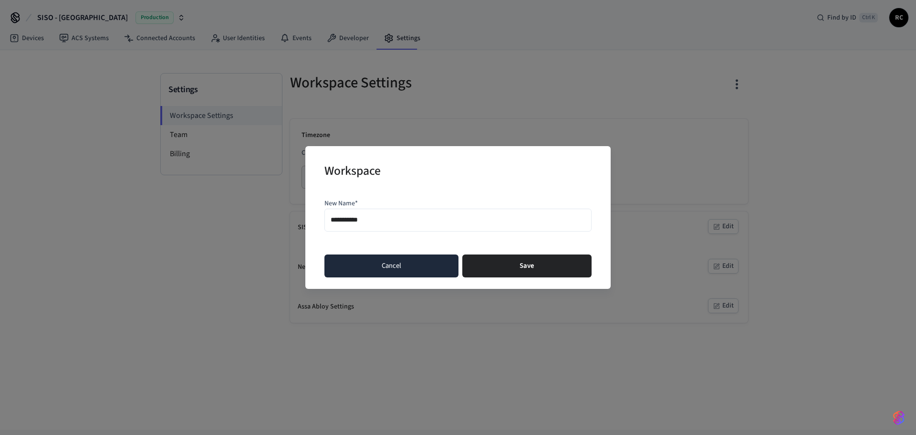
click at [438, 259] on button "Cancel" at bounding box center [391, 265] width 134 height 23
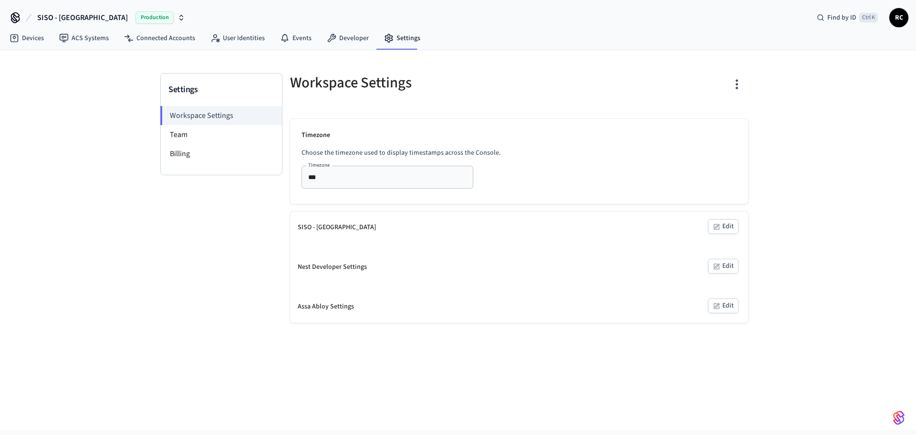
click at [312, 224] on div "SISO - [GEOGRAPHIC_DATA]" at bounding box center [337, 227] width 78 height 10
click at [198, 126] on li "Team" at bounding box center [221, 134] width 121 height 19
click at [341, 42] on link "Developer" at bounding box center [347, 38] width 57 height 17
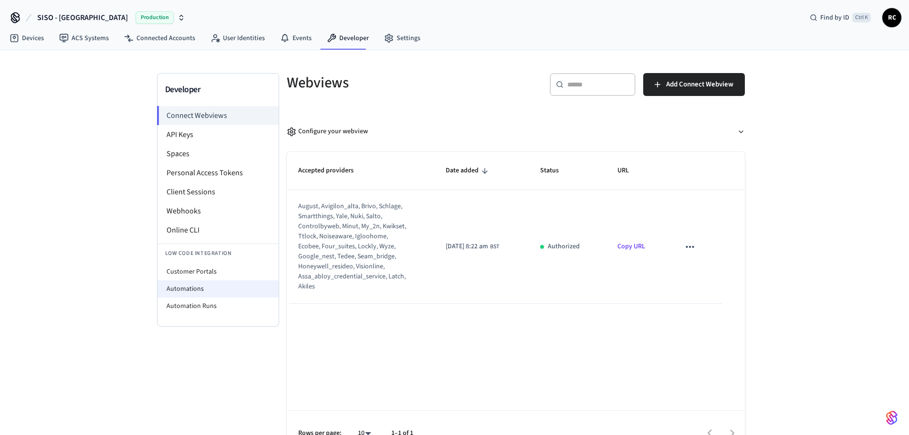
click at [182, 284] on li "Automations" at bounding box center [217, 288] width 121 height 17
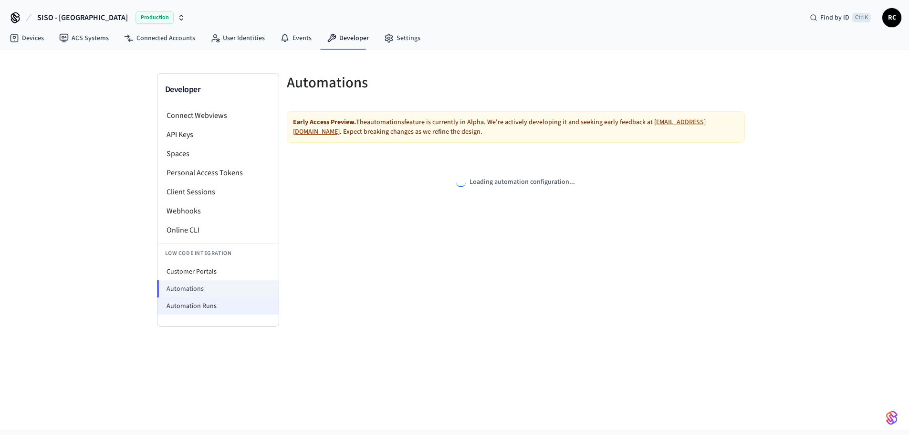
select select "**********"
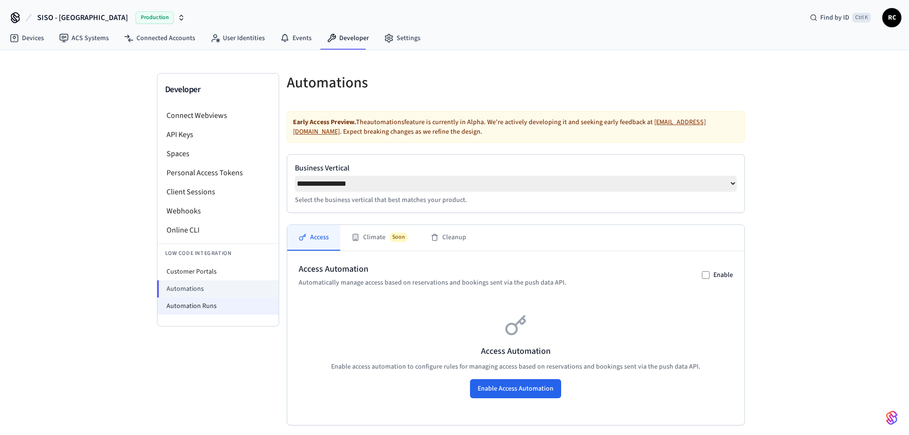
click at [191, 304] on li "Automation Runs" at bounding box center [217, 305] width 121 height 17
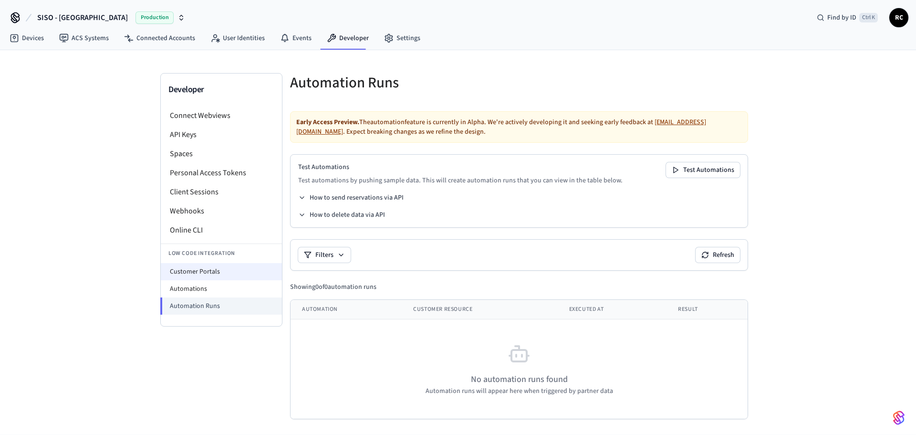
click at [205, 273] on li "Customer Portals" at bounding box center [221, 271] width 121 height 17
click at [195, 280] on li "Customer Portals" at bounding box center [221, 271] width 121 height 17
select select "**********"
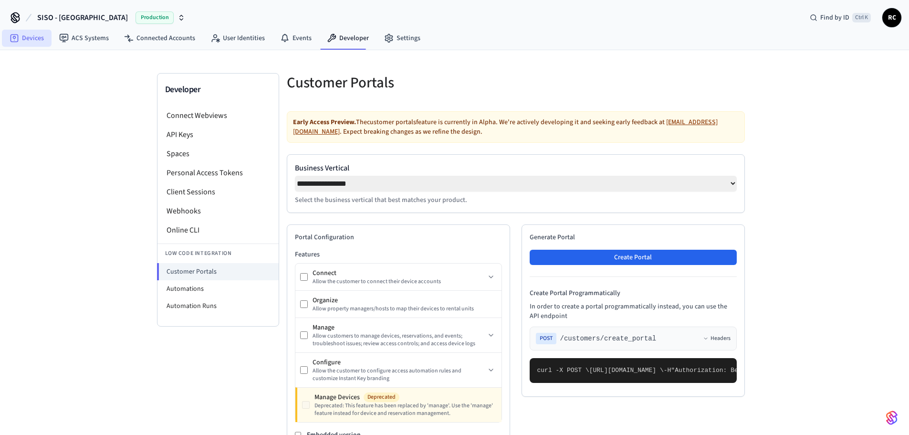
click at [22, 35] on link "Devices" at bounding box center [27, 38] width 50 height 17
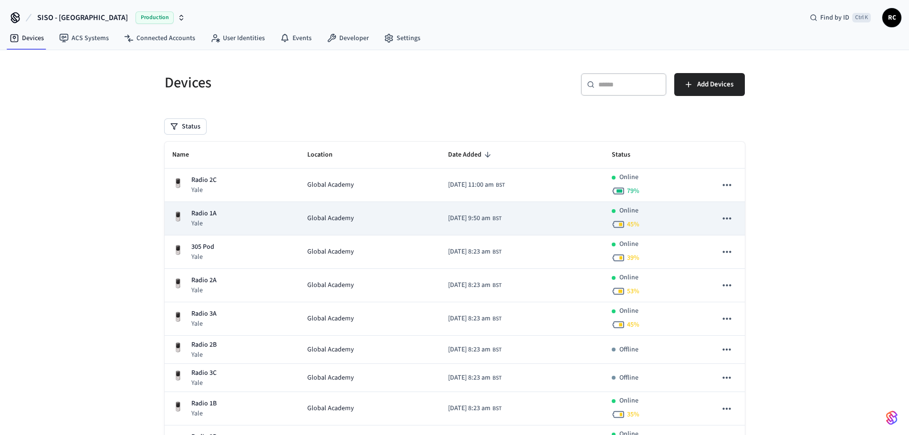
click at [372, 229] on td "Global Academy" at bounding box center [370, 218] width 141 height 33
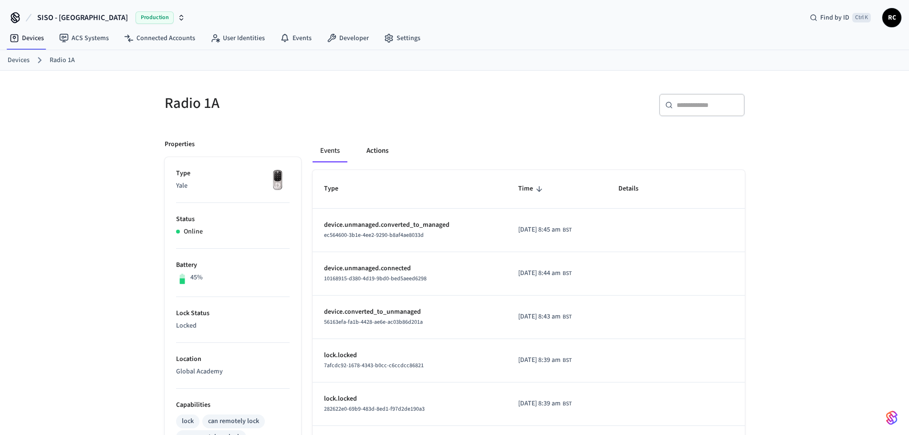
click at [367, 152] on button "Actions" at bounding box center [377, 150] width 37 height 23
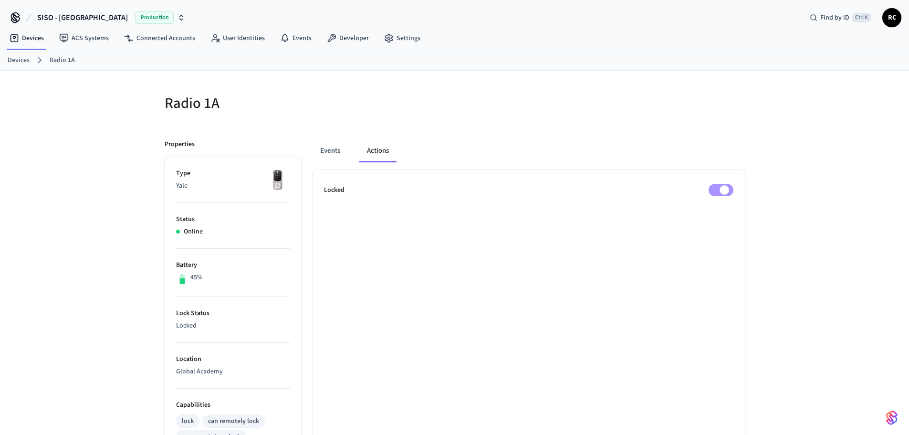
click at [14, 61] on link "Devices" at bounding box center [19, 60] width 22 height 10
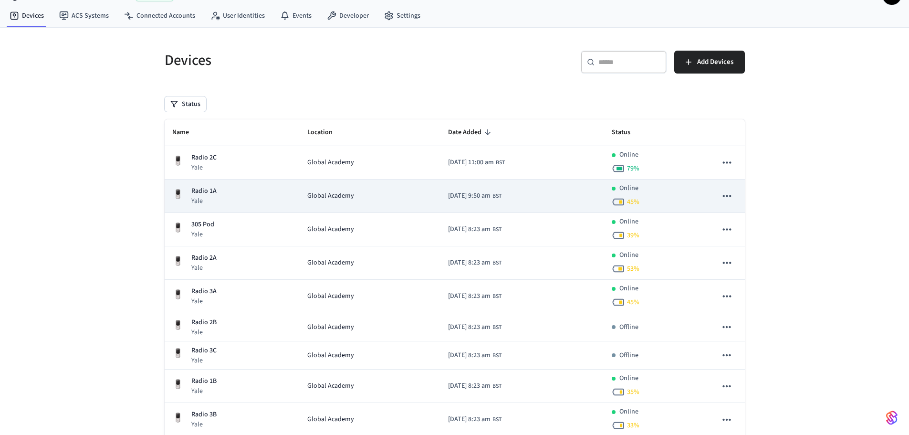
scroll to position [23, 0]
